Goal: Transaction & Acquisition: Purchase product/service

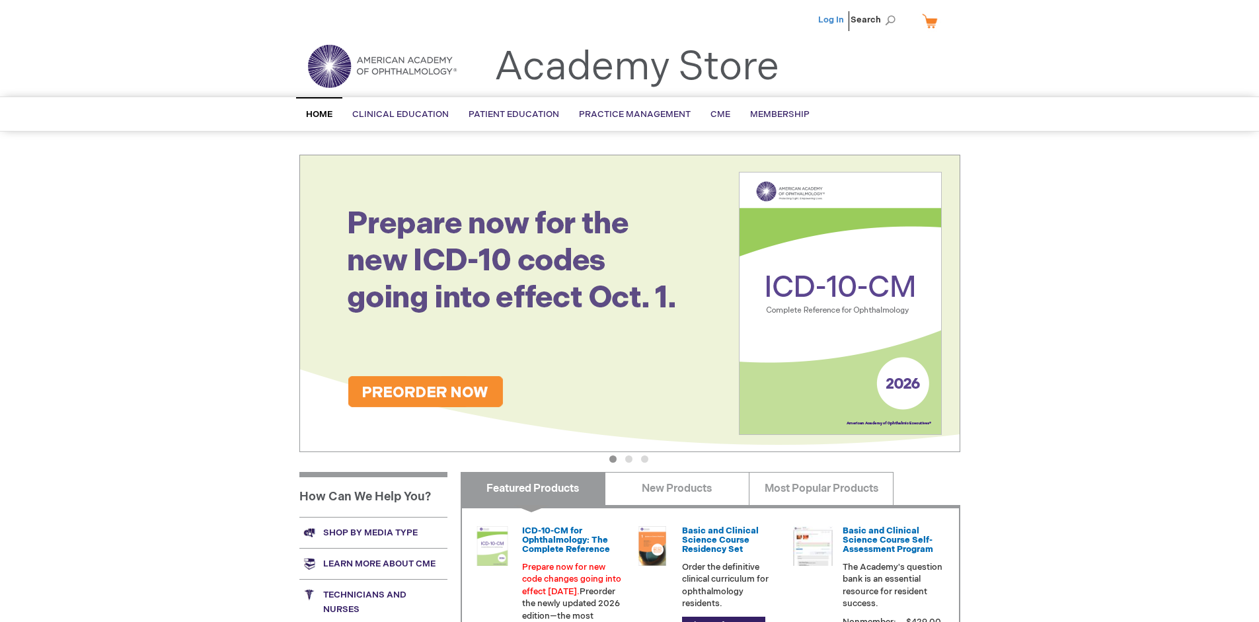
click at [832, 20] on link "Log In" at bounding box center [831, 20] width 26 height 11
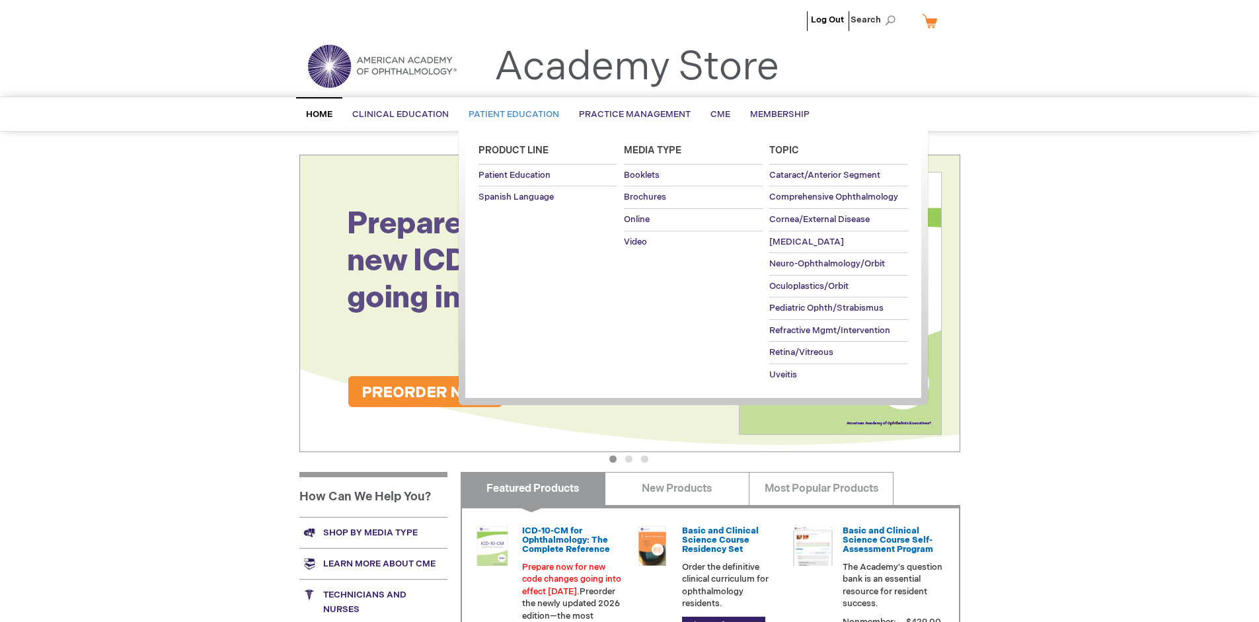
click at [510, 114] on span "Patient Education" at bounding box center [513, 114] width 91 height 11
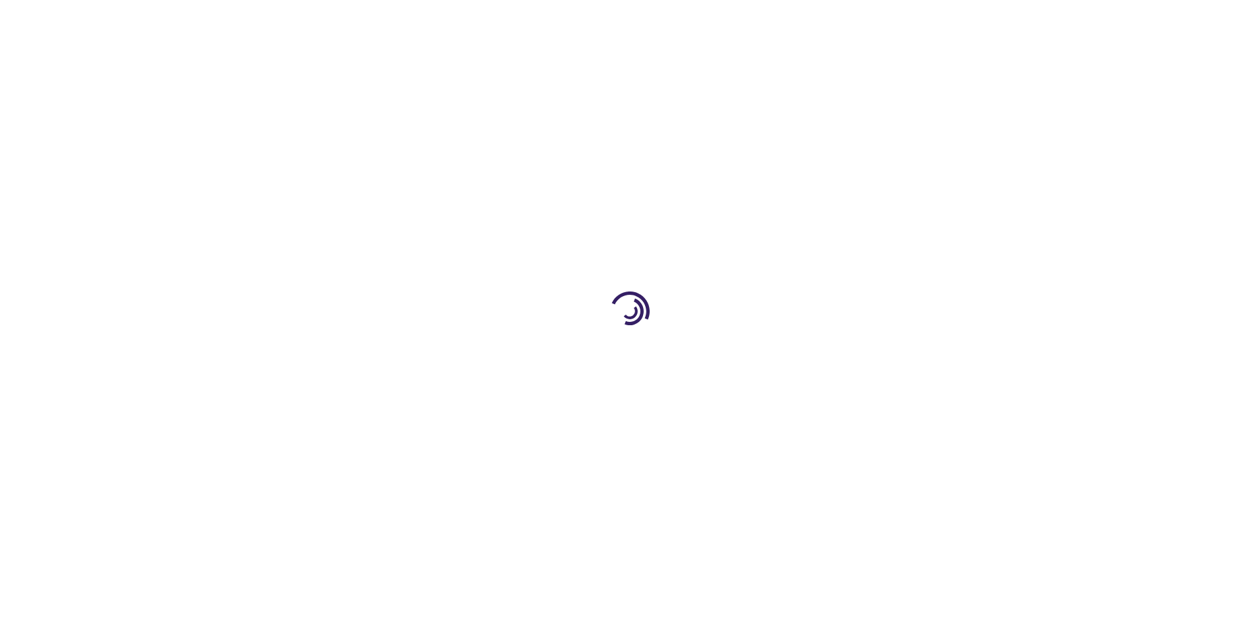
click at [833, 357] on span "Add to Cart" at bounding box center [826, 356] width 54 height 13
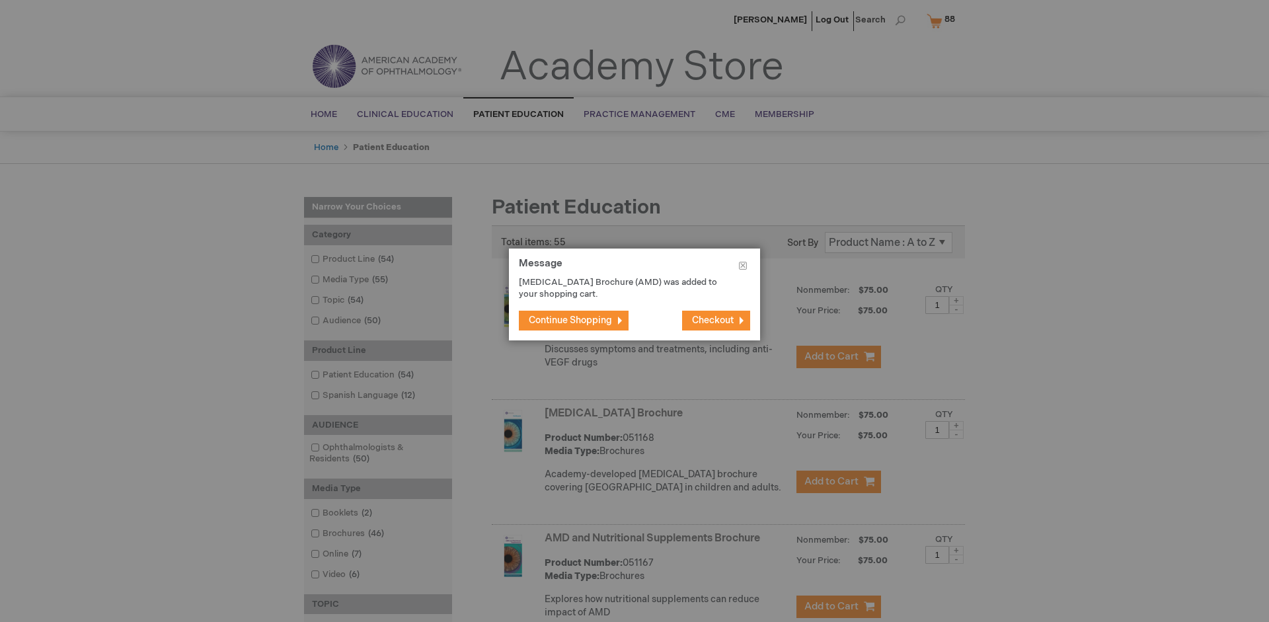
click at [570, 320] on span "Continue Shopping" at bounding box center [570, 320] width 83 height 11
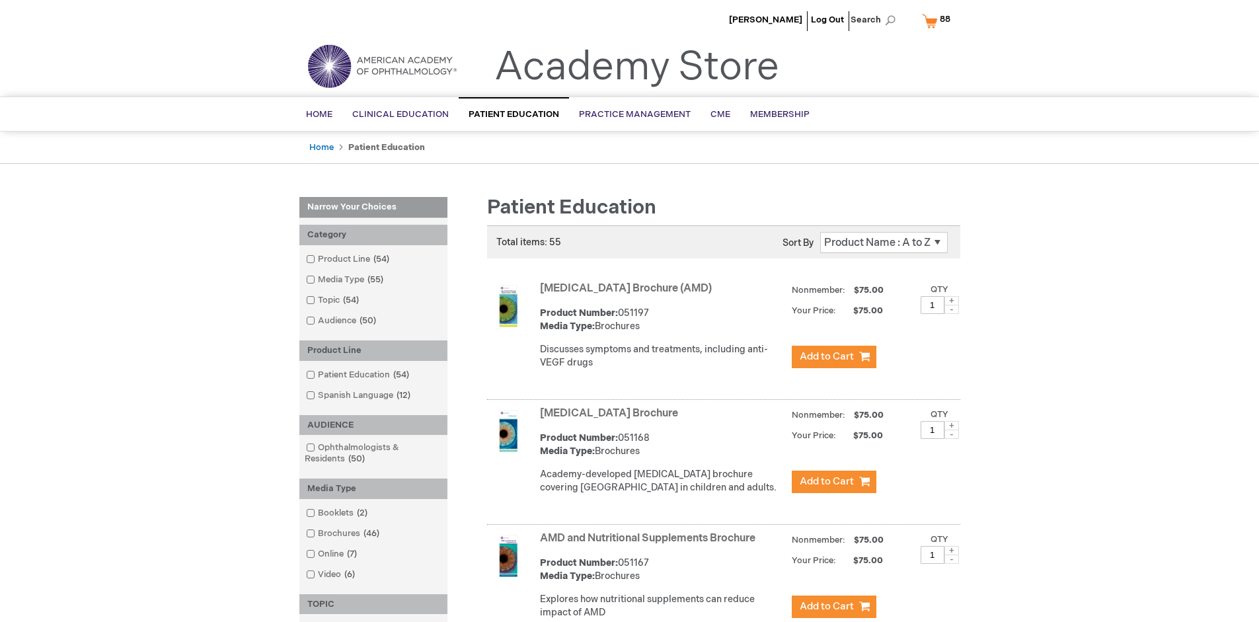
click at [650, 544] on link "AMD and Nutritional Supplements Brochure" at bounding box center [647, 538] width 215 height 13
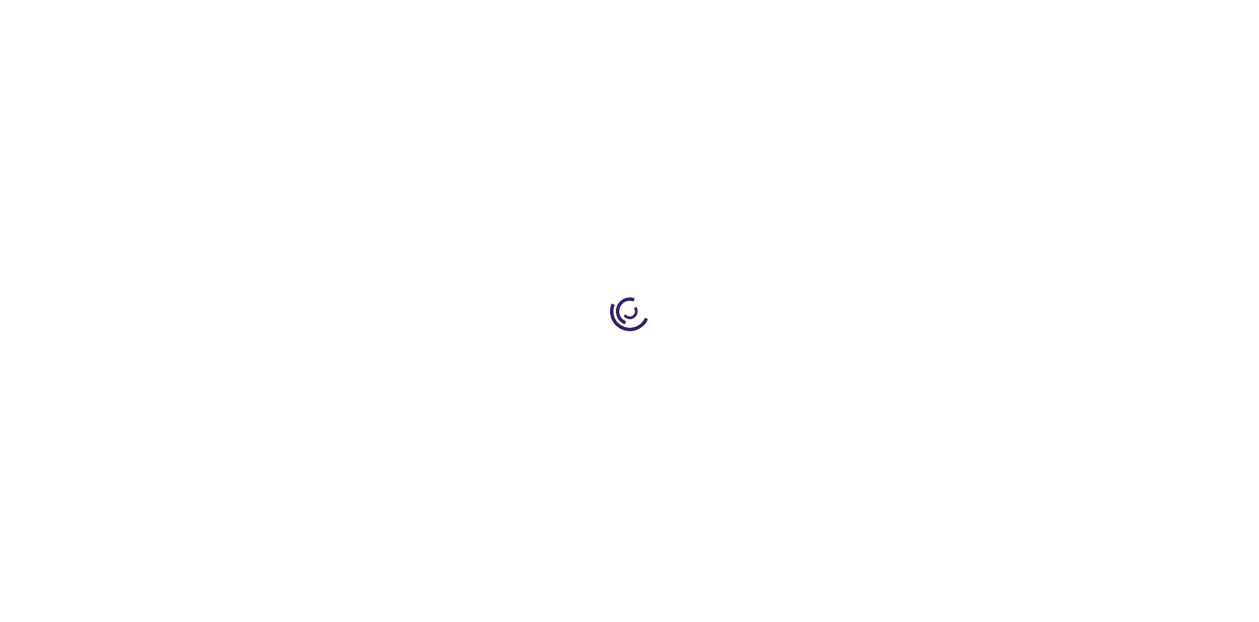
type input "1"
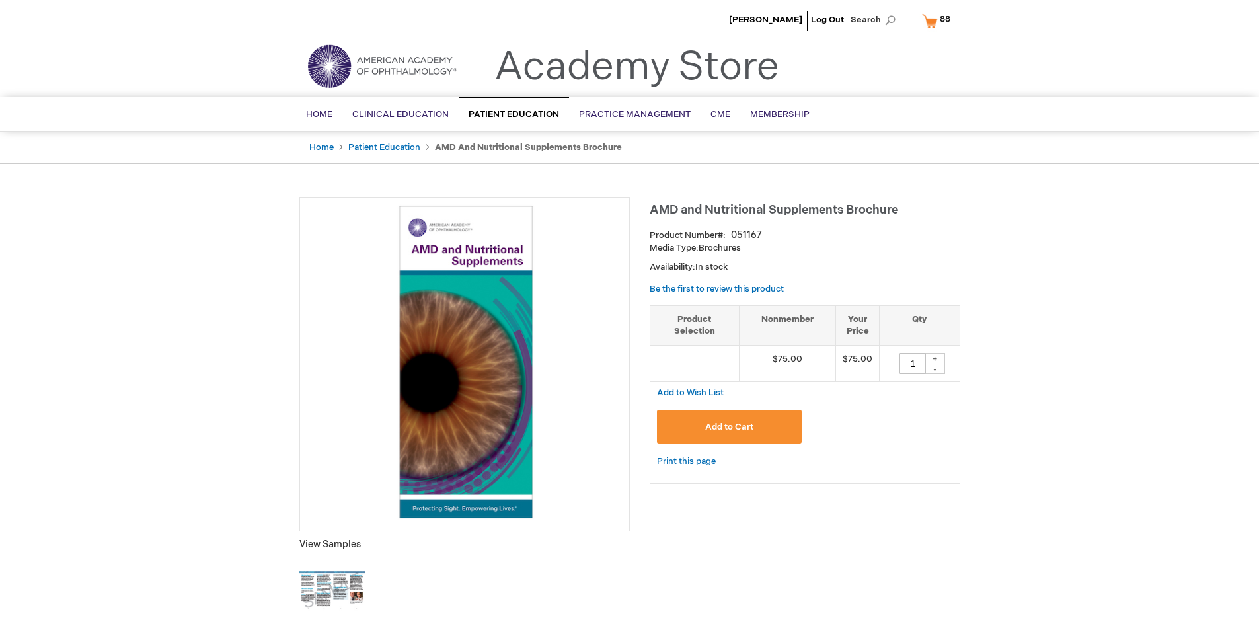
click at [729, 426] on span "Add to Cart" at bounding box center [729, 427] width 48 height 11
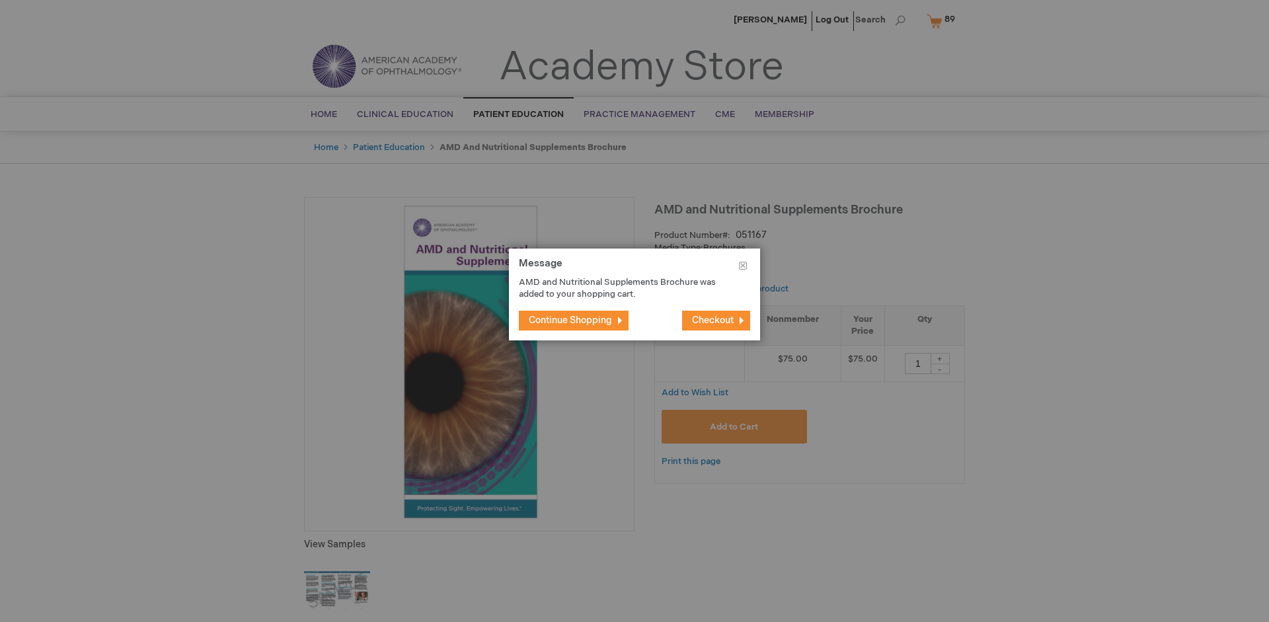
click at [570, 320] on span "Continue Shopping" at bounding box center [570, 320] width 83 height 11
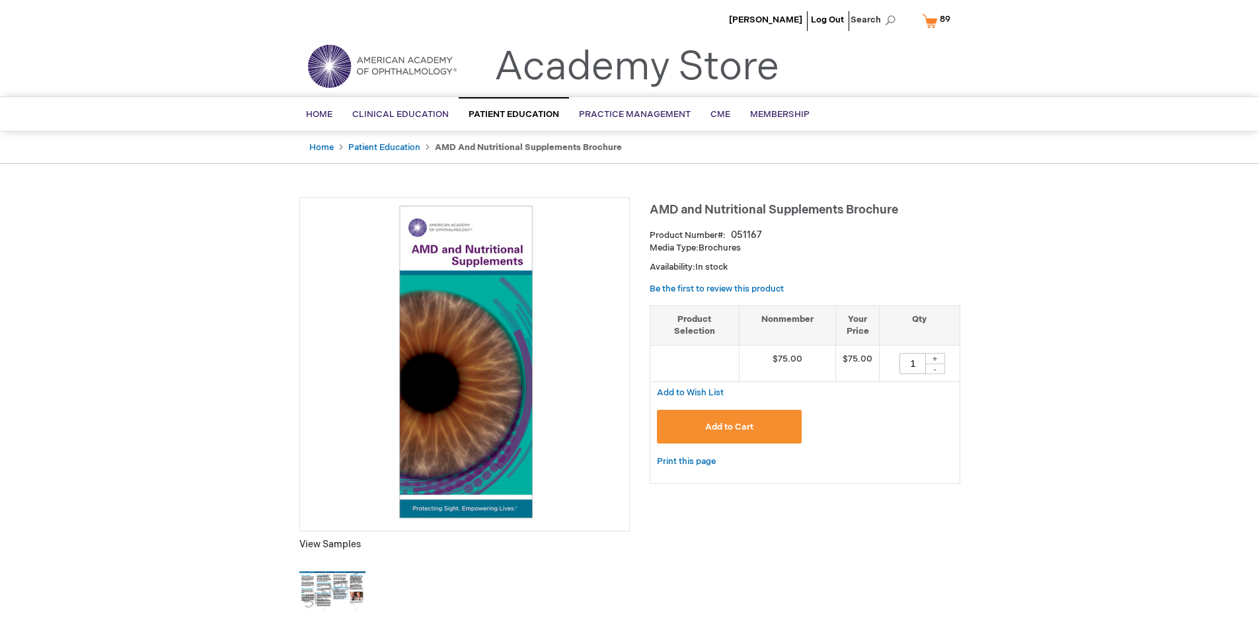
click at [938, 20] on span "89 89 items" at bounding box center [945, 19] width 15 height 16
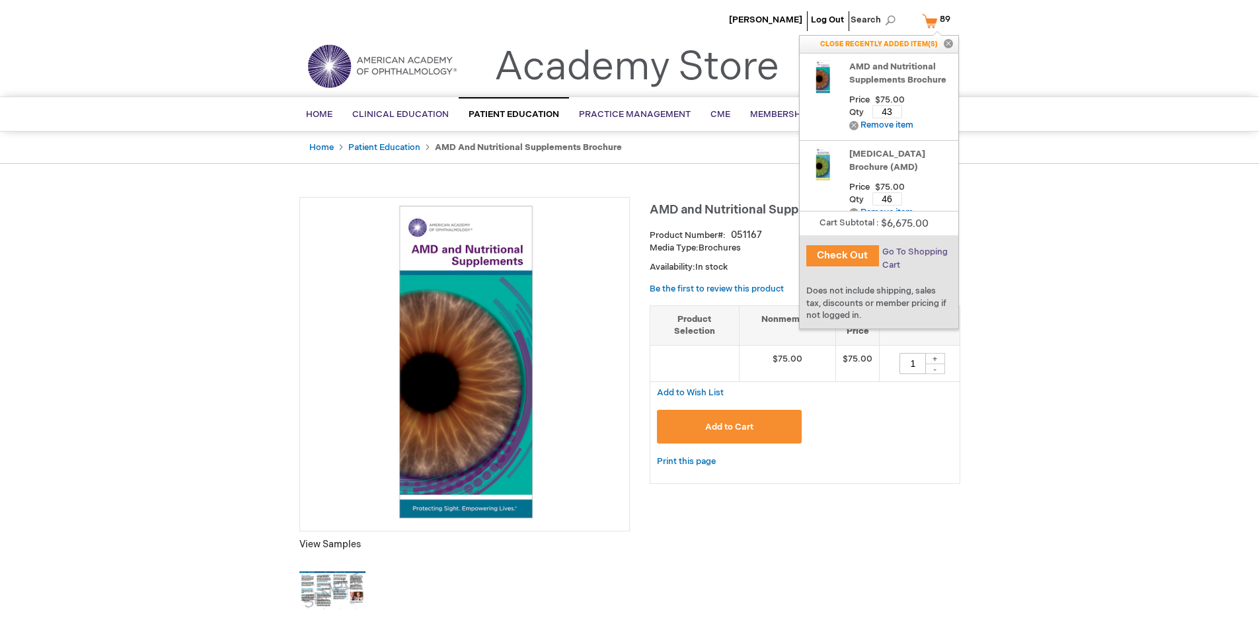
click at [914, 252] on span "Go To Shopping Cart" at bounding box center [914, 258] width 65 height 24
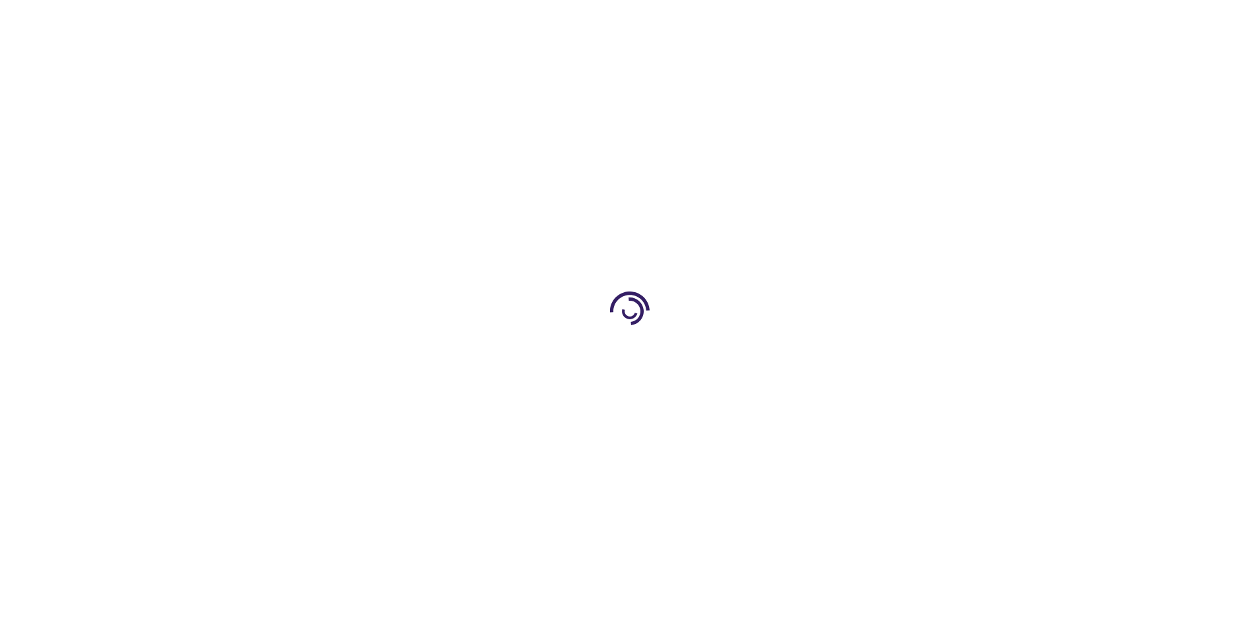
select select "US"
select select "41"
click at [873, 616] on span "Proceed to Checkout" at bounding box center [874, 616] width 86 height 11
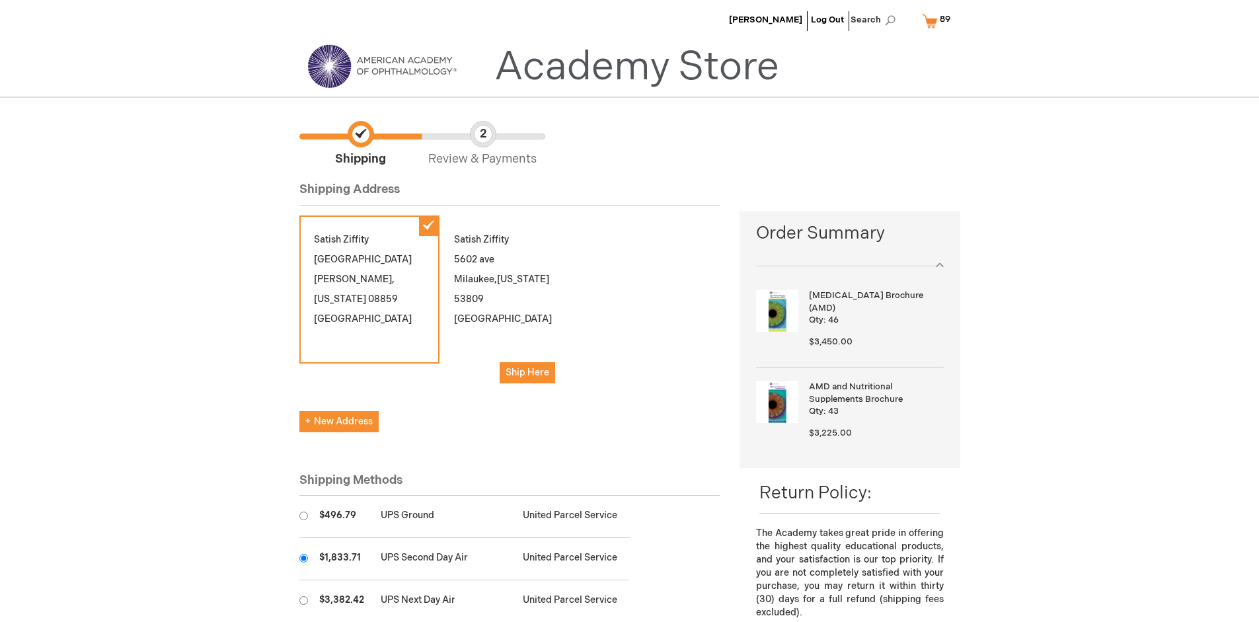
click at [303, 558] on input "radio" at bounding box center [303, 558] width 9 height 9
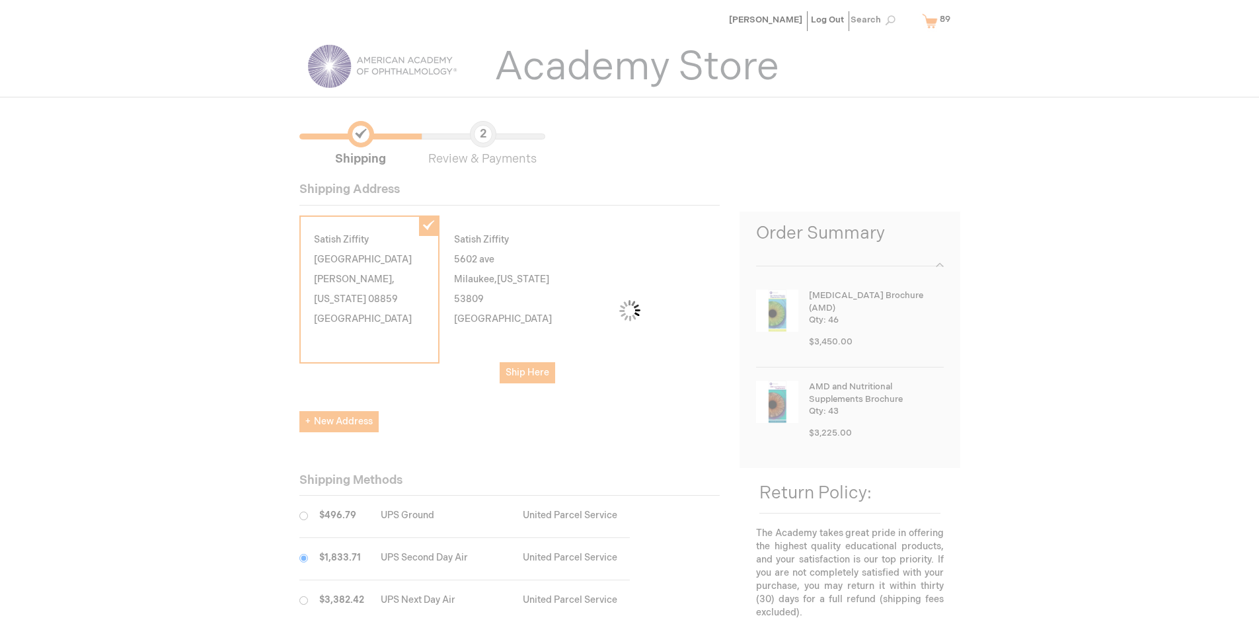
scroll to position [66, 0]
